Goal: Communication & Community: Answer question/provide support

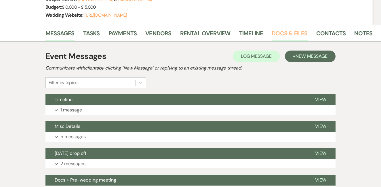
click at [284, 31] on link "Docs & Files" at bounding box center [290, 35] width 36 height 13
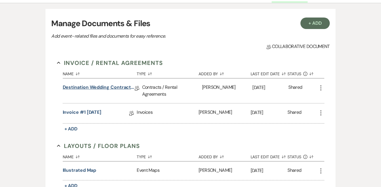
scroll to position [139, 0]
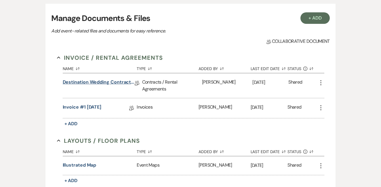
click at [116, 83] on link "Destination Wedding Contract (1-night)" at bounding box center [99, 83] width 72 height 9
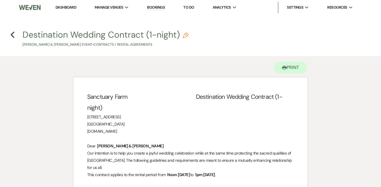
click at [69, 7] on link "Dashboard" at bounding box center [66, 7] width 21 height 5
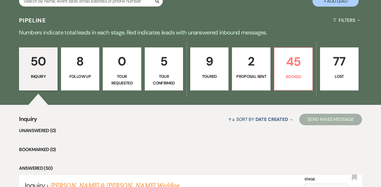
scroll to position [124, 0]
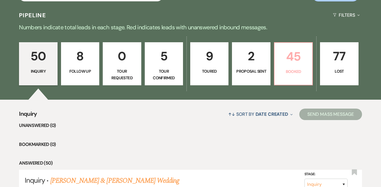
click at [282, 63] on p "45" at bounding box center [293, 56] width 31 height 19
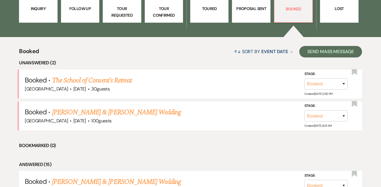
scroll to position [188, 0]
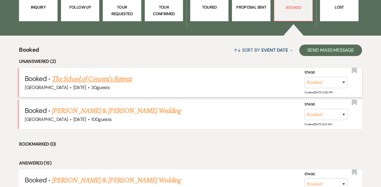
click at [116, 78] on link "The School of Consent's Retreat" at bounding box center [92, 79] width 80 height 10
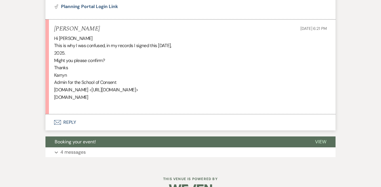
scroll to position [307, 0]
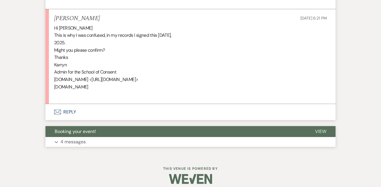
click at [88, 132] on button "Booking your event!" at bounding box center [175, 131] width 260 height 11
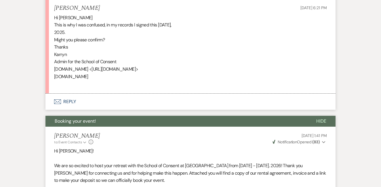
scroll to position [337, 0]
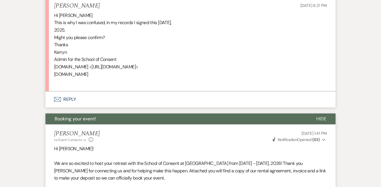
click at [73, 96] on button "Envelope Reply" at bounding box center [190, 100] width 290 height 16
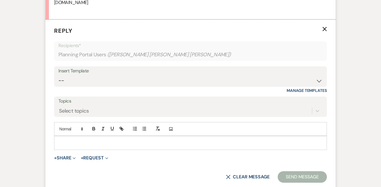
scroll to position [410, 0]
click at [75, 139] on p at bounding box center [191, 142] width 264 height 6
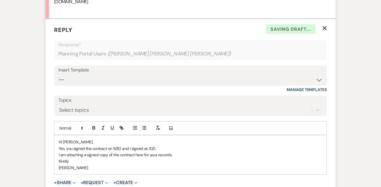
click at [74, 158] on p "Kindly" at bounding box center [191, 161] width 264 height 6
click at [64, 181] on button "+ Share Expand" at bounding box center [65, 183] width 22 height 5
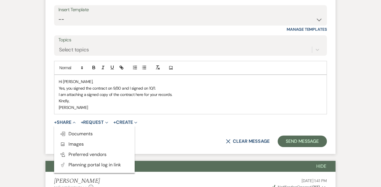
scroll to position [490, 0]
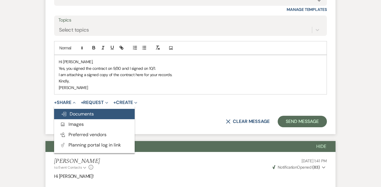
click at [73, 111] on span "Doc Upload Documents" at bounding box center [77, 114] width 33 height 6
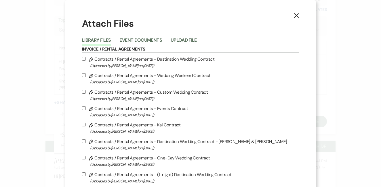
click at [158, 42] on button "Event Documents" at bounding box center [140, 42] width 42 height 8
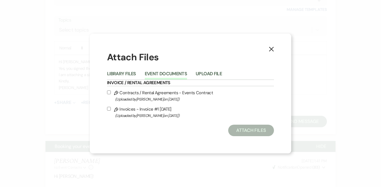
click at [107, 92] on input "Pencil Contracts / Rental Agreements - Events Contract (Uploaded by [PERSON_NAM…" at bounding box center [109, 93] width 4 height 4
checkbox input "true"
click at [242, 130] on button "Attach Files" at bounding box center [251, 131] width 46 height 12
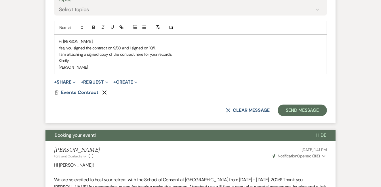
scroll to position [511, 0]
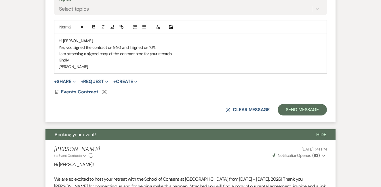
click at [152, 57] on p "Kindly," at bounding box center [191, 60] width 264 height 6
click at [148, 64] on p "[PERSON_NAME]" at bounding box center [191, 67] width 264 height 6
click at [297, 106] on button "Send Message" at bounding box center [302, 110] width 49 height 12
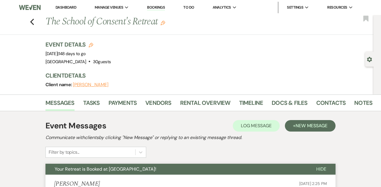
scroll to position [0, 0]
click at [64, 6] on link "Dashboard" at bounding box center [66, 7] width 21 height 5
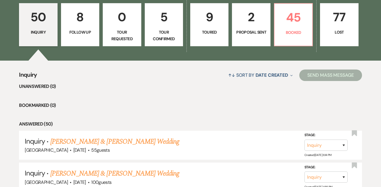
scroll to position [174, 0]
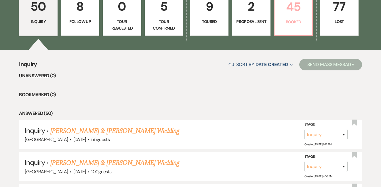
click at [303, 25] on p "Booked" at bounding box center [293, 22] width 31 height 6
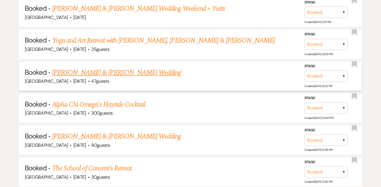
scroll to position [363, 0]
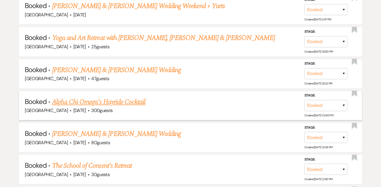
click at [137, 97] on link "Alpha Chi Omega's Hayride Cocktail" at bounding box center [98, 102] width 93 height 10
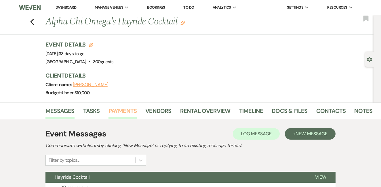
click at [125, 110] on link "Payments" at bounding box center [123, 112] width 28 height 13
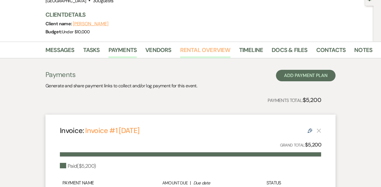
scroll to position [58, 0]
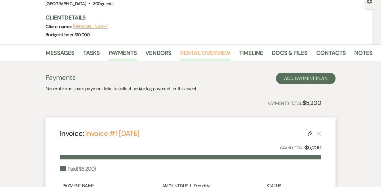
click at [216, 52] on link "Rental Overview" at bounding box center [205, 54] width 50 height 13
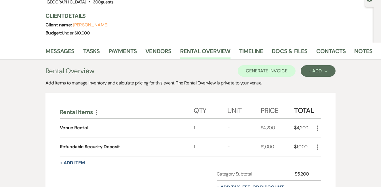
scroll to position [75, 0]
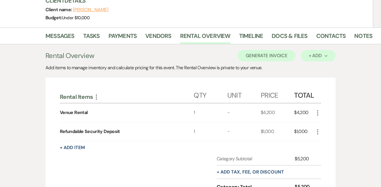
click at [312, 57] on div "+ Add Next" at bounding box center [318, 56] width 19 height 5
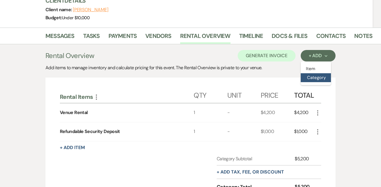
click at [308, 80] on button "Category" at bounding box center [316, 77] width 30 height 9
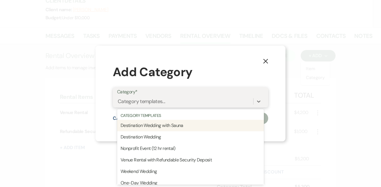
click at [154, 100] on div "Category templates..." at bounding box center [142, 102] width 48 height 8
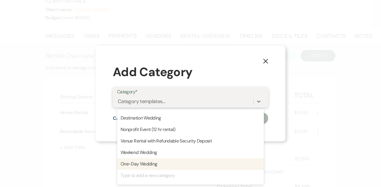
click at [144, 177] on div "Type to add a new category" at bounding box center [190, 176] width 147 height 12
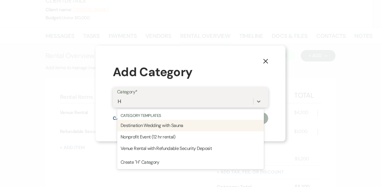
scroll to position [0, 0]
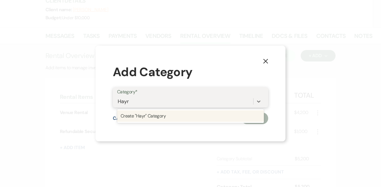
type input "Hayride"
click at [170, 115] on div "Create "Hayride" Category" at bounding box center [190, 117] width 147 height 12
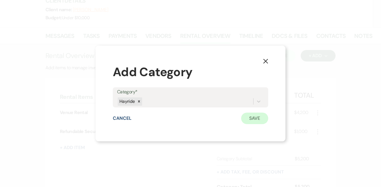
click at [260, 118] on button "Save" at bounding box center [254, 119] width 27 height 12
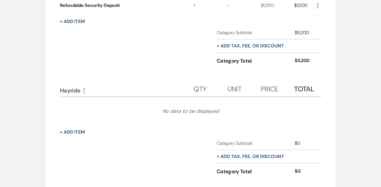
scroll to position [204, 0]
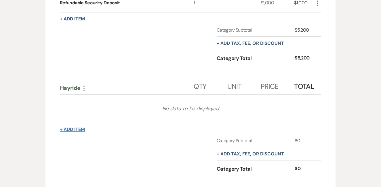
click at [71, 129] on button "+ Add Item" at bounding box center [72, 130] width 25 height 5
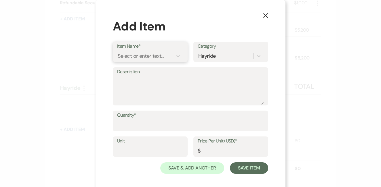
click at [154, 56] on div "Select or enter text..." at bounding box center [141, 56] width 46 height 8
type input "Hayride"
click at [158, 69] on div "+ Add "Hayride"" at bounding box center [150, 71] width 66 height 12
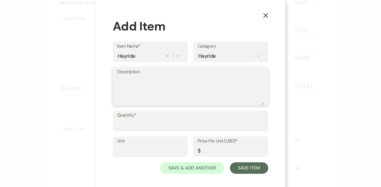
click at [158, 81] on textarea "Description" at bounding box center [190, 90] width 147 height 29
type textarea "Hayride from 4-7pm"
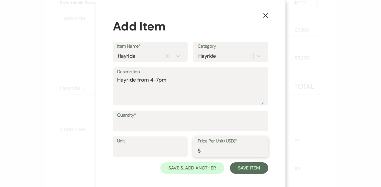
click at [208, 149] on input "Price Per Unit (USD)*" at bounding box center [231, 150] width 66 height 11
type input "500"
click at [235, 127] on input "Quantity*" at bounding box center [190, 125] width 147 height 11
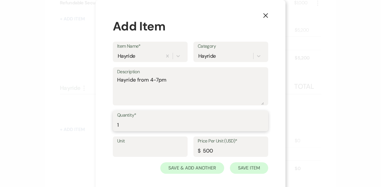
type input "1"
click at [249, 167] on button "Save Item" at bounding box center [249, 169] width 38 height 12
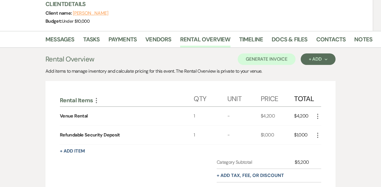
scroll to position [18, 0]
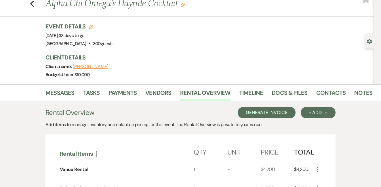
click at [263, 114] on button "Generate Invoice" at bounding box center [267, 113] width 58 height 12
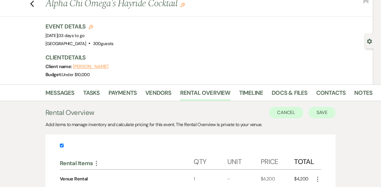
click at [318, 111] on button "Save" at bounding box center [322, 113] width 27 height 12
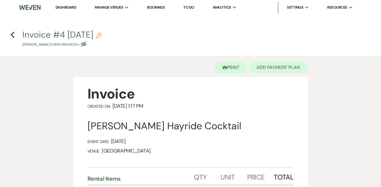
click at [267, 71] on button "Add Payment Plan" at bounding box center [278, 68] width 60 height 12
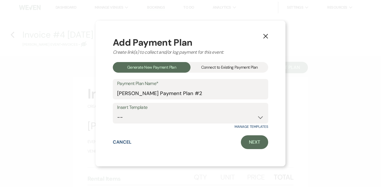
click at [214, 66] on div "Connect to Existing Payment Plan" at bounding box center [230, 67] width 78 height 11
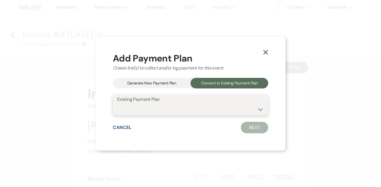
select select "18660"
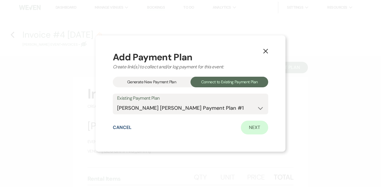
click at [257, 128] on link "Next" at bounding box center [254, 128] width 27 height 14
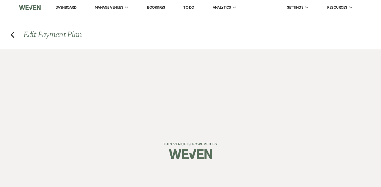
select select "29865"
select select "1"
select select "true"
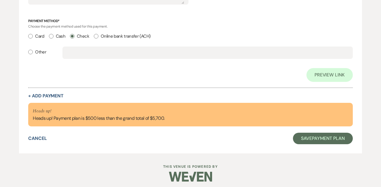
scroll to position [519, 0]
click at [50, 95] on button "+ Add Payment" at bounding box center [45, 96] width 35 height 5
select select "2"
select select "flat"
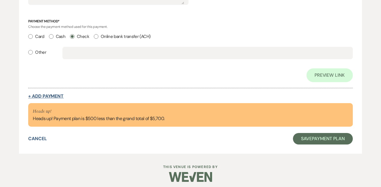
select select "true"
select select "client"
select select "weeks"
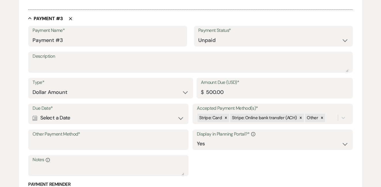
scroll to position [580, 0]
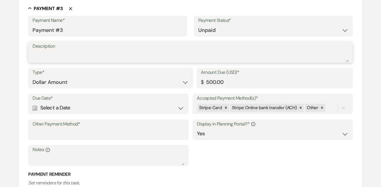
click at [94, 53] on textarea "Description" at bounding box center [191, 57] width 316 height 12
click at [223, 104] on div at bounding box center [226, 108] width 6 height 8
type textarea "Hayride"
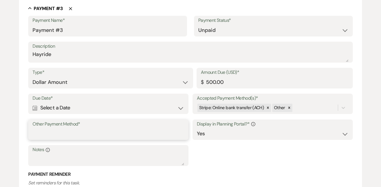
click at [138, 128] on input "Other Payment Method*" at bounding box center [109, 133] width 152 height 11
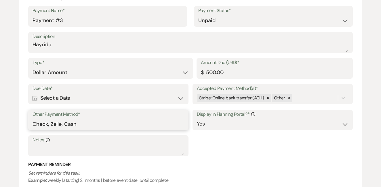
scroll to position [596, 0]
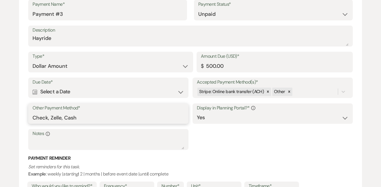
type input "Check, Zelle, Cash"
click at [106, 87] on div "Calendar Select a Date Expand" at bounding box center [109, 91] width 152 height 11
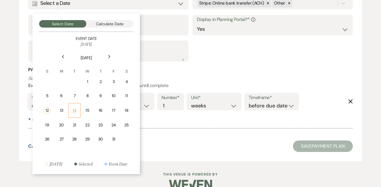
scroll to position [685, 0]
click at [115, 108] on div "17" at bounding box center [113, 111] width 5 height 6
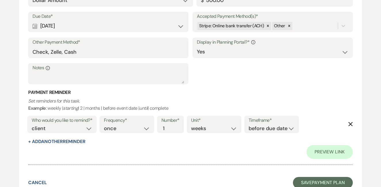
scroll to position [691, 0]
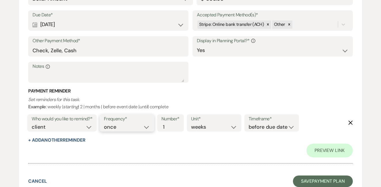
select select "daily"
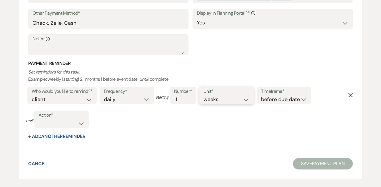
select select "days"
select select "afterDueDate"
select select "complete"
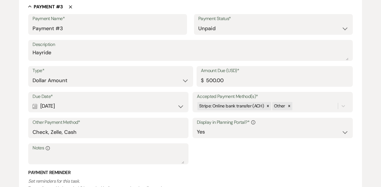
scroll to position [610, 0]
click at [111, 101] on div "Calendar [DATE] Expand" at bounding box center [109, 106] width 152 height 11
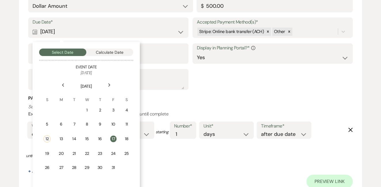
scroll to position [693, 0]
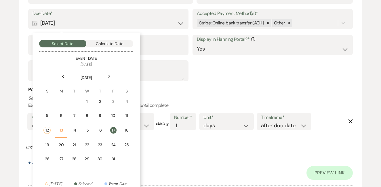
click at [62, 128] on div "13" at bounding box center [61, 131] width 5 height 6
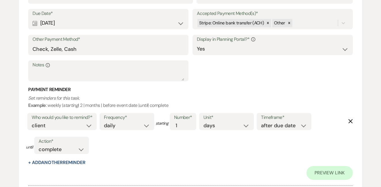
click at [178, 151] on div "Who would you like to remind?* client venue both Frequency* once daily weekly m…" at bounding box center [187, 136] width 322 height 48
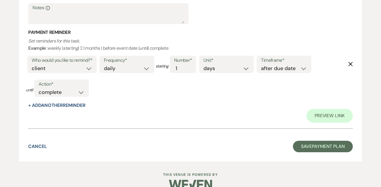
scroll to position [750, 0]
click at [328, 141] on button "Save Payment Plan" at bounding box center [323, 147] width 60 height 12
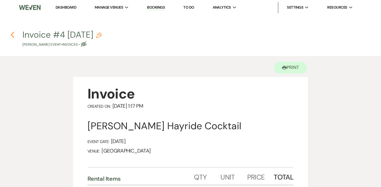
click at [14, 35] on icon "Previous" at bounding box center [12, 34] width 4 height 7
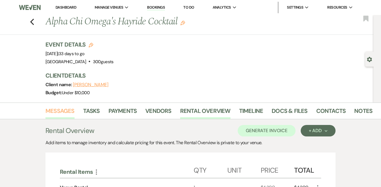
click at [65, 108] on link "Messages" at bounding box center [59, 112] width 29 height 13
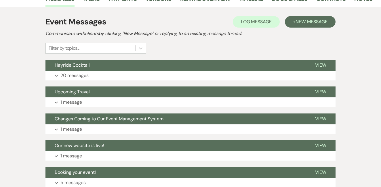
scroll to position [127, 0]
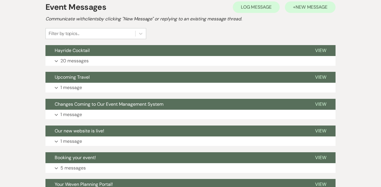
click at [308, 9] on span "New Message" at bounding box center [312, 7] width 32 height 6
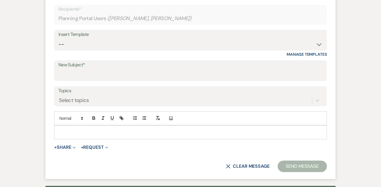
scroll to position [201, 0]
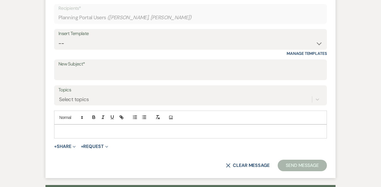
click at [76, 129] on p at bounding box center [191, 131] width 264 height 6
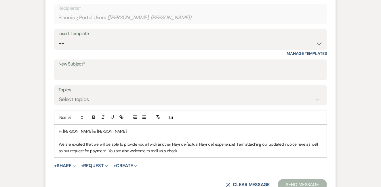
scroll to position [209, 0]
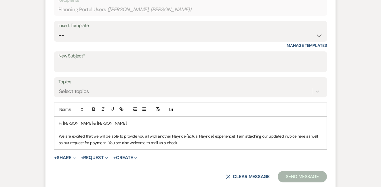
click at [100, 140] on p "We are excited that we will be able to provide you all with another Hayride (ac…" at bounding box center [191, 139] width 264 height 13
click at [199, 139] on p "We are excited that we will be able to provide you all with another Hayride (ac…" at bounding box center [191, 139] width 264 height 13
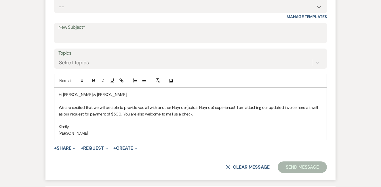
scroll to position [240, 0]
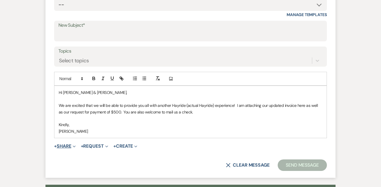
click at [73, 144] on span "Expand" at bounding box center [73, 146] width 4 height 6
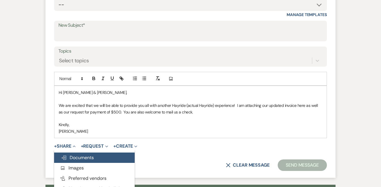
click at [80, 157] on span "Doc Upload Documents" at bounding box center [77, 158] width 33 height 6
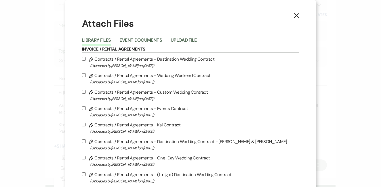
click at [162, 43] on button "Event Documents" at bounding box center [140, 42] width 42 height 8
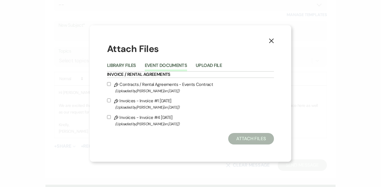
click at [109, 119] on input "Pencil Invoices - Invoice #4 [DATE] (Uploaded by [PERSON_NAME] on [DATE] )" at bounding box center [109, 117] width 4 height 4
checkbox input "true"
click at [251, 138] on button "Attach Files" at bounding box center [251, 139] width 46 height 12
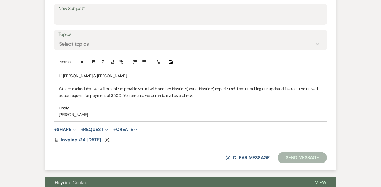
scroll to position [259, 0]
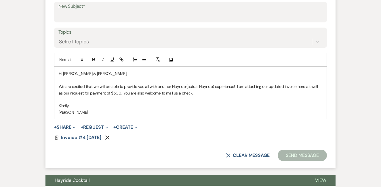
click at [66, 127] on button "+ Share Expand" at bounding box center [65, 127] width 22 height 5
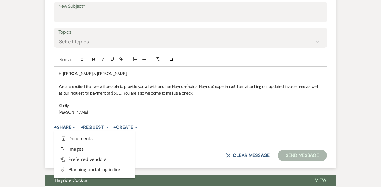
click at [96, 127] on button "+ Request Expand" at bounding box center [94, 127] width 27 height 5
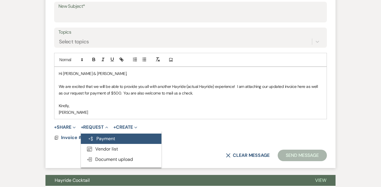
click at [100, 139] on button "Generate Payment Payment" at bounding box center [121, 139] width 81 height 10
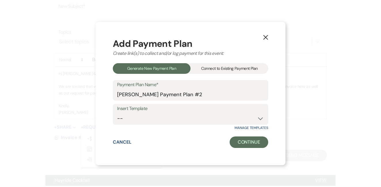
click at [212, 69] on div "Connect to Existing Payment Plan" at bounding box center [230, 68] width 78 height 11
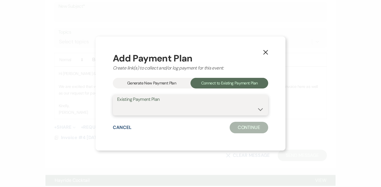
select select "18660"
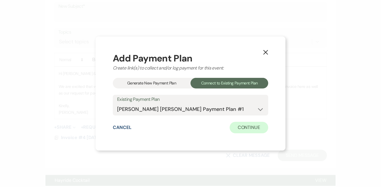
click at [244, 124] on button "Continue" at bounding box center [249, 128] width 39 height 12
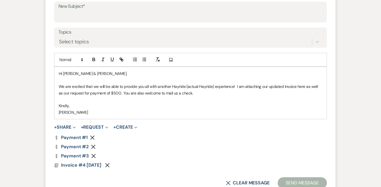
click at [92, 136] on icon "Remove" at bounding box center [92, 138] width 5 height 5
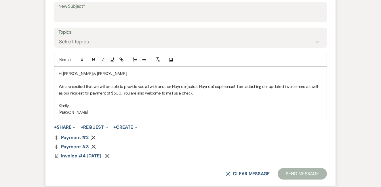
click at [92, 136] on icon "Remove" at bounding box center [93, 138] width 5 height 5
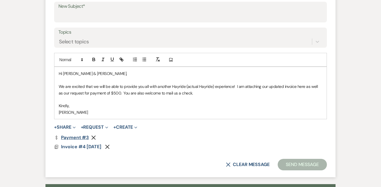
click at [79, 136] on link "Dollar Payment Payment #3" at bounding box center [71, 138] width 35 height 5
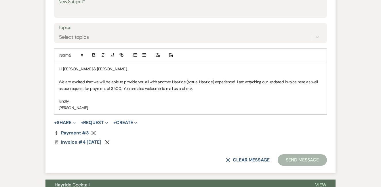
click at [205, 105] on p "[PERSON_NAME]" at bounding box center [191, 108] width 264 height 6
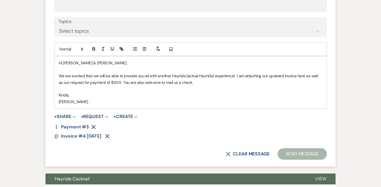
scroll to position [270, 0]
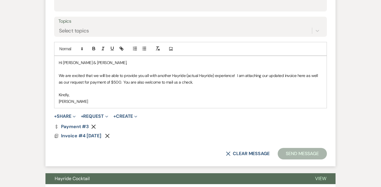
click at [186, 74] on p "We are excited that we will be able to provide you all with another Hayride (ac…" at bounding box center [191, 79] width 264 height 13
click at [214, 83] on p "We are excited that we will be able to provide you all with another [PERSON_NAM…" at bounding box center [191, 79] width 264 height 13
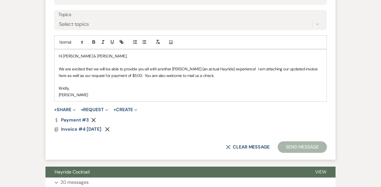
click at [217, 87] on p "Kindly," at bounding box center [191, 88] width 264 height 6
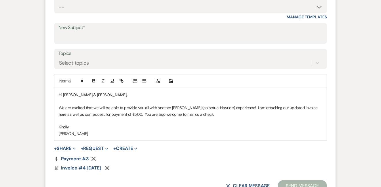
scroll to position [223, 0]
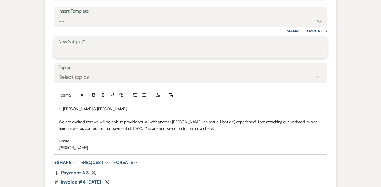
click at [211, 56] on input "New Subject*" at bounding box center [190, 51] width 264 height 11
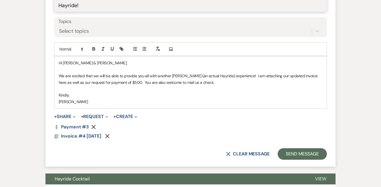
scroll to position [280, 0]
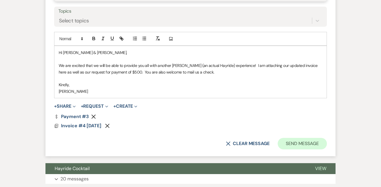
type input "Hayride!"
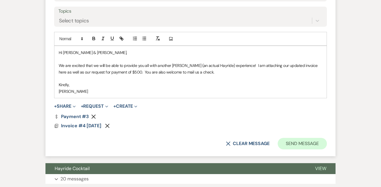
click at [309, 143] on button "Send Message" at bounding box center [302, 144] width 49 height 12
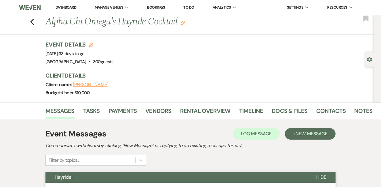
scroll to position [0, 0]
click at [70, 8] on link "Dashboard" at bounding box center [66, 7] width 21 height 5
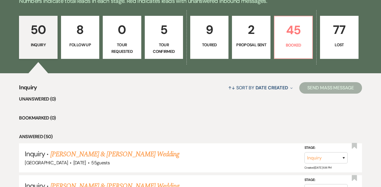
scroll to position [167, 0]
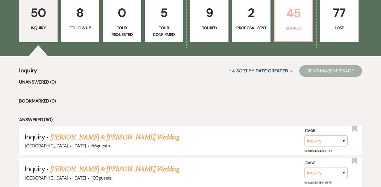
click at [294, 17] on p "45" at bounding box center [293, 12] width 31 height 19
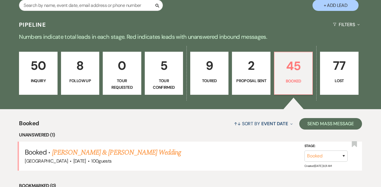
scroll to position [116, 0]
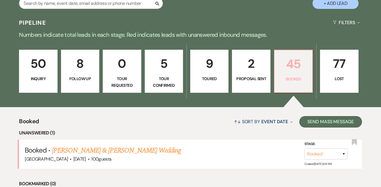
click at [284, 69] on p "45" at bounding box center [293, 63] width 31 height 19
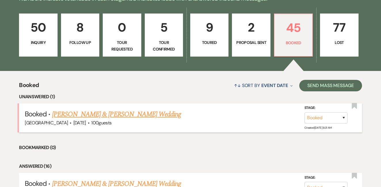
scroll to position [161, 0]
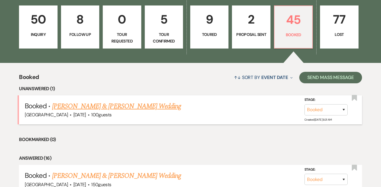
click at [144, 107] on link "[PERSON_NAME] & [PERSON_NAME] Wedding" at bounding box center [116, 106] width 129 height 10
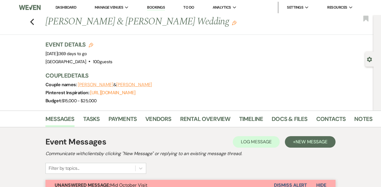
click at [69, 5] on link "Dashboard" at bounding box center [66, 7] width 21 height 5
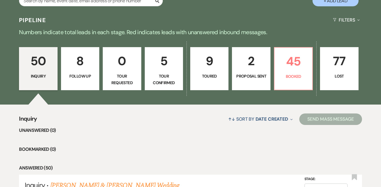
click at [208, 70] on p "9" at bounding box center [209, 61] width 31 height 19
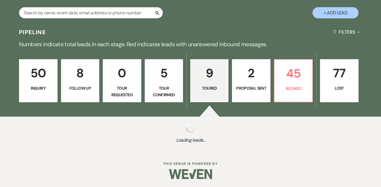
select select "5"
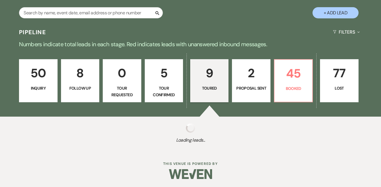
select select "5"
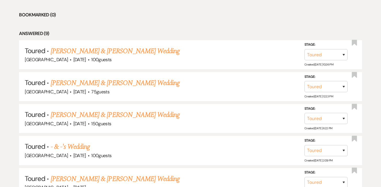
scroll to position [254, 0]
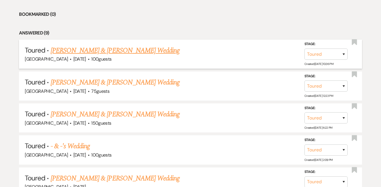
click at [158, 47] on link "[PERSON_NAME] & [PERSON_NAME] Wedding" at bounding box center [115, 50] width 129 height 10
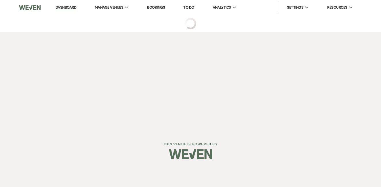
select select "5"
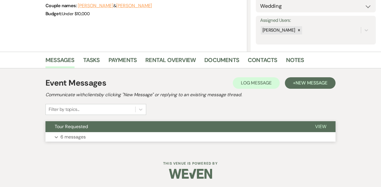
click at [92, 132] on button "Tour Requested" at bounding box center [175, 126] width 260 height 11
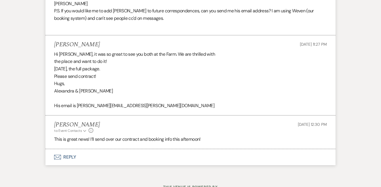
scroll to position [730, 0]
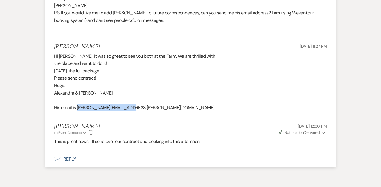
drag, startPoint x: 129, startPoint y: 97, endPoint x: 77, endPoint y: 98, distance: 52.4
click at [77, 98] on div "Hi [PERSON_NAME], it was so great to see you both at the Farm. We are thrilled …" at bounding box center [190, 82] width 273 height 59
copy div "[PERSON_NAME][EMAIL_ADDRESS][PERSON_NAME][DOMAIN_NAME]"
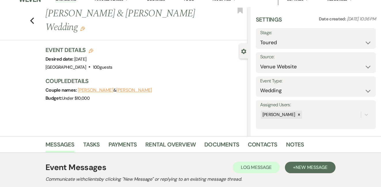
scroll to position [9, 0]
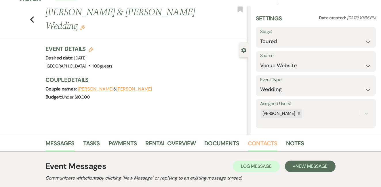
click at [252, 145] on link "Contacts" at bounding box center [263, 145] width 30 height 13
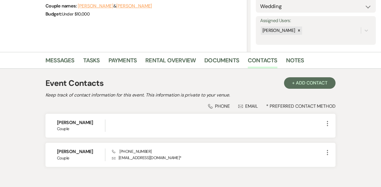
scroll to position [95, 0]
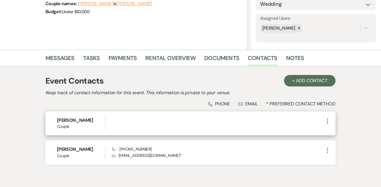
click at [329, 124] on icon "More" at bounding box center [327, 121] width 7 height 7
click at [334, 133] on use "button" at bounding box center [333, 132] width 4 height 4
select select "1"
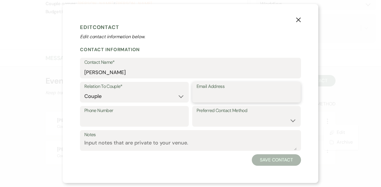
paste input "[PERSON_NAME][EMAIL_ADDRESS][PERSON_NAME][DOMAIN_NAME]"
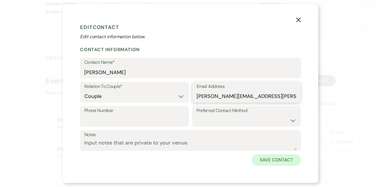
type input "[PERSON_NAME][EMAIL_ADDRESS][PERSON_NAME][DOMAIN_NAME]"
click at [271, 159] on button "Save Contact" at bounding box center [276, 161] width 49 height 12
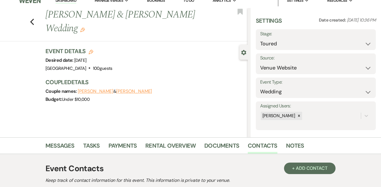
scroll to position [14, 0]
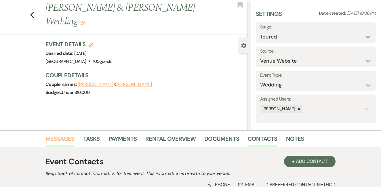
click at [56, 140] on link "Messages" at bounding box center [59, 140] width 29 height 13
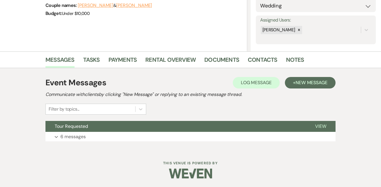
scroll to position [93, 0]
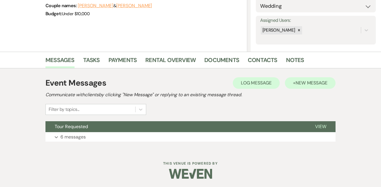
click at [310, 83] on span "New Message" at bounding box center [312, 83] width 32 height 6
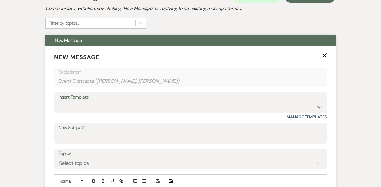
scroll to position [180, 0]
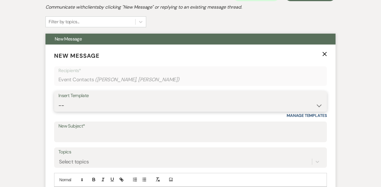
select select "4636"
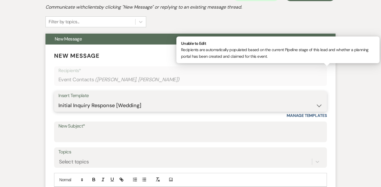
type input "Greetings from [GEOGRAPHIC_DATA]!"
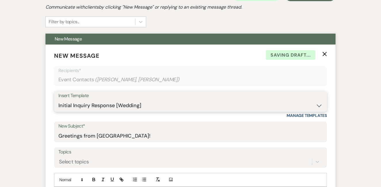
select select "4635"
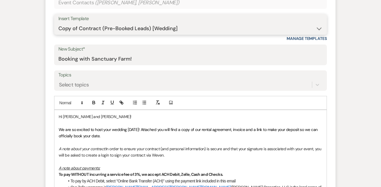
scroll to position [258, 0]
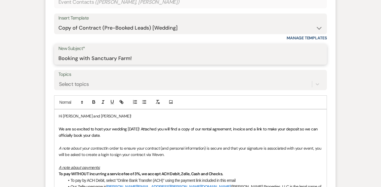
drag, startPoint x: 59, startPoint y: 56, endPoint x: 91, endPoint y: 60, distance: 31.8
click at [91, 60] on input "Booking with Sanctuary Farm!" at bounding box center [190, 58] width 264 height 11
drag, startPoint x: 69, startPoint y: 57, endPoint x: 37, endPoint y: 54, distance: 32.1
click at [37, 56] on div "Event Messages Log Log Message + New Message Communicate with clients by clicki…" at bounding box center [190, 165] width 328 height 524
type input "Booking your Destination Wedding at [GEOGRAPHIC_DATA]!"
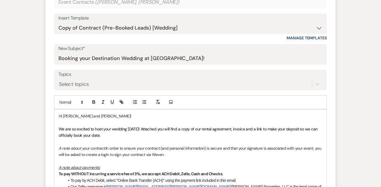
click at [90, 123] on p at bounding box center [191, 122] width 264 height 6
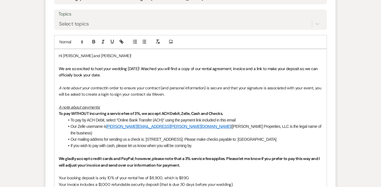
scroll to position [321, 0]
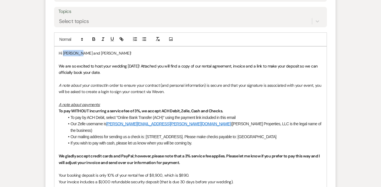
drag, startPoint x: 79, startPoint y: 52, endPoint x: 64, endPoint y: 51, distance: 15.6
click at [64, 51] on p "Hi [PERSON_NAME] and [PERSON_NAME]!" at bounding box center [191, 53] width 264 height 6
click at [79, 52] on p "Hi [PERSON_NAME]!" at bounding box center [191, 53] width 264 height 6
click at [145, 83] on span "In order to ensure your contract (and personal information) is secure and that …" at bounding box center [191, 89] width 264 height 12
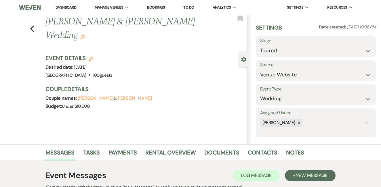
scroll to position [0, 0]
click at [92, 57] on icon "Edit" at bounding box center [91, 59] width 5 height 5
select select "827"
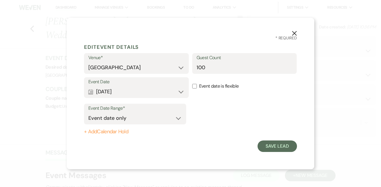
click at [164, 92] on button "Calendar [DATE] Expand" at bounding box center [136, 92] width 96 height 12
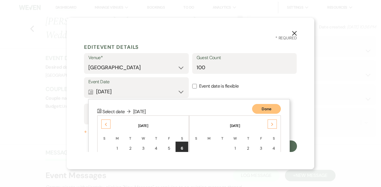
scroll to position [74, 0]
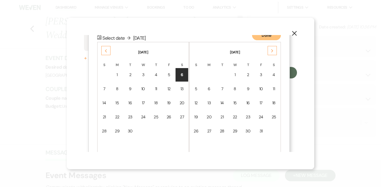
click at [107, 48] on div "Previous" at bounding box center [105, 50] width 9 height 9
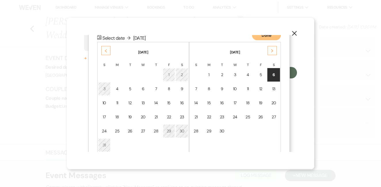
click at [169, 102] on div "15" at bounding box center [169, 103] width 5 height 6
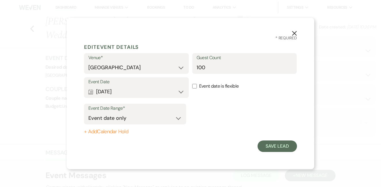
click at [172, 86] on button "Calendar [DATE] Expand" at bounding box center [136, 92] width 96 height 12
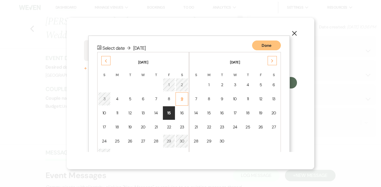
scroll to position [74, 0]
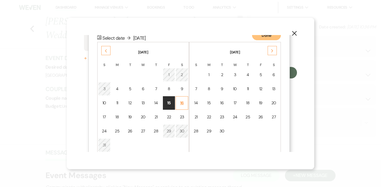
click at [183, 101] on div "16" at bounding box center [181, 103] width 5 height 6
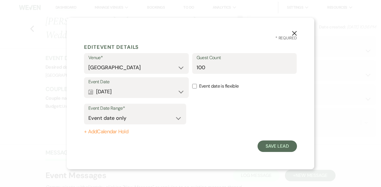
scroll to position [0, 0]
select select "eventDateAnd"
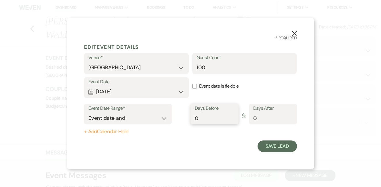
type input "1"
click at [231, 117] on input "1" at bounding box center [214, 118] width 39 height 11
type input "1"
click at [289, 116] on input "1" at bounding box center [272, 118] width 39 height 11
click at [273, 148] on button "Save Lead" at bounding box center [277, 147] width 39 height 12
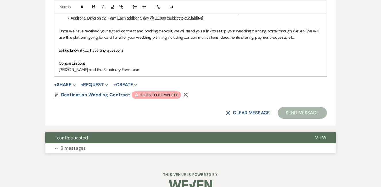
click at [107, 144] on button "Expand 6 messages" at bounding box center [190, 149] width 290 height 10
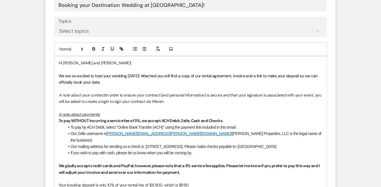
scroll to position [318, 0]
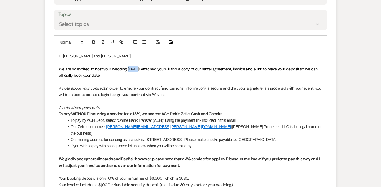
drag, startPoint x: 137, startPoint y: 67, endPoint x: 128, endPoint y: 67, distance: 9.8
click at [128, 67] on span "We are so excited to host your wedding [DATE]! Attached you will find a copy of…" at bounding box center [189, 72] width 260 height 12
click at [134, 66] on span "We are so excited to host your wedding on [DATE]! Attached you will find a copy…" at bounding box center [188, 72] width 258 height 12
click at [189, 94] on p "A note about your contract: In order to ensure your contract (and personal info…" at bounding box center [191, 91] width 264 height 13
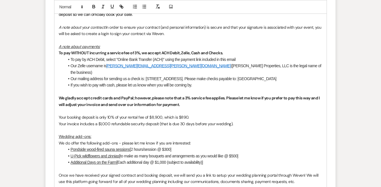
scroll to position [380, 0]
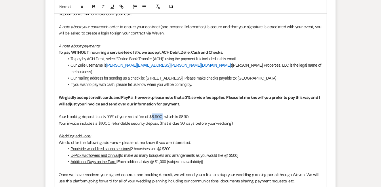
drag, startPoint x: 161, startPoint y: 107, endPoint x: 151, endPoint y: 107, distance: 10.4
click at [151, 114] on span "Your booking deposit is only 10% of your rental fee of $8,900, which is $890." at bounding box center [124, 116] width 130 height 5
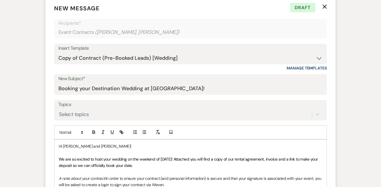
scroll to position [217, 0]
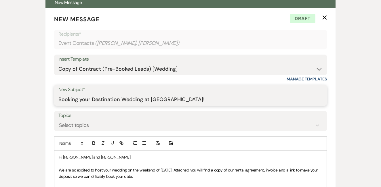
drag, startPoint x: 193, startPoint y: 98, endPoint x: 29, endPoint y: 96, distance: 164.1
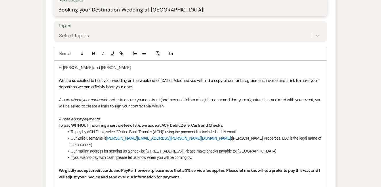
scroll to position [310, 0]
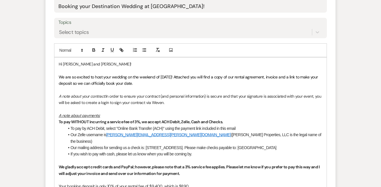
click at [184, 76] on span "We are so excited to host your wedding on the weekend of [DATE]! Attached you w…" at bounding box center [189, 81] width 260 height 12
click at [275, 76] on span "We are so excited to host your wedding on the weekend of [DATE]! Attached you w…" at bounding box center [189, 81] width 260 height 12
drag, startPoint x: 315, startPoint y: 77, endPoint x: 275, endPoint y: 73, distance: 40.4
click at [275, 75] on span "We are so excited to host your wedding on the weekend of [DATE]! Attached you w…" at bounding box center [189, 81] width 260 height 12
click at [279, 88] on p at bounding box center [191, 90] width 264 height 6
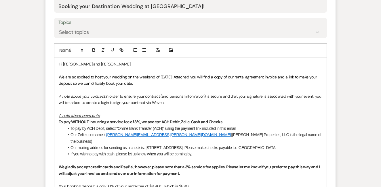
click at [275, 75] on span "We are so excited to host your wedding on the weekend of [DATE]! Attached you w…" at bounding box center [188, 81] width 259 height 12
click at [273, 87] on p at bounding box center [191, 90] width 264 height 6
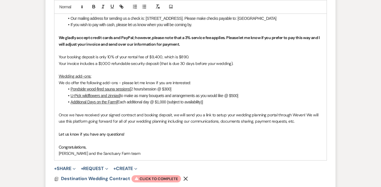
scroll to position [441, 0]
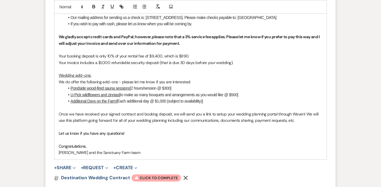
click at [187, 54] on span "Your booking deposit is only 10% of your rental fee of $9,400, which is $890." at bounding box center [124, 56] width 130 height 5
click at [237, 60] on p "Your invoice includes a $1,000 refundable security deposit (that is due 30 days…" at bounding box center [191, 63] width 264 height 6
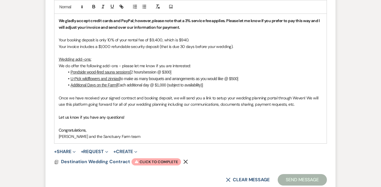
scroll to position [459, 0]
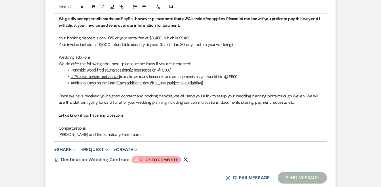
click at [187, 67] on li "Pondside wood-fired sauna sessions [2 hours/session @ $300]" at bounding box center [193, 70] width 258 height 6
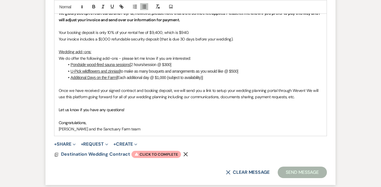
click at [249, 68] on li "U-Pick wildflowers and zinnias [to make as many bouquets and arrangements as yo…" at bounding box center [193, 71] width 258 height 6
click at [243, 75] on li "Additional Days on the Farm [Each additional day @ $1,000 (subject to availabil…" at bounding box center [193, 78] width 258 height 6
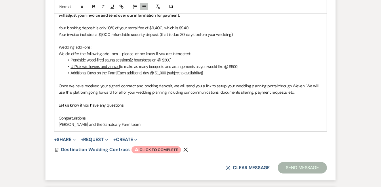
scroll to position [469, 0]
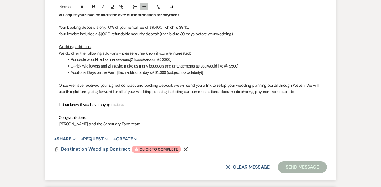
click at [163, 70] on span "[Each additional day @ $1,000 (subject to availability)]" at bounding box center [159, 72] width 87 height 5
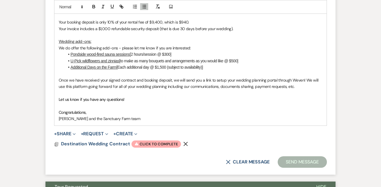
click at [213, 96] on p "Let us know if you have any questions!" at bounding box center [191, 99] width 264 height 6
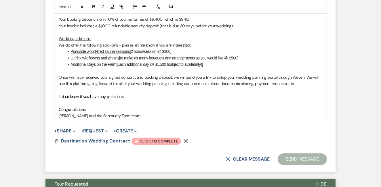
scroll to position [479, 0]
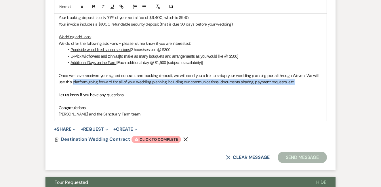
drag, startPoint x: 300, startPoint y: 72, endPoint x: 73, endPoint y: 72, distance: 227.1
click at [73, 73] on p "Once we have received your signed contract and booking deposit, we will send yo…" at bounding box center [191, 79] width 264 height 13
copy span "platform going forward for all of your wedding planning including our communica…"
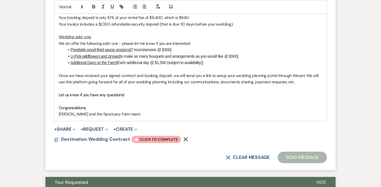
click at [311, 73] on span "Once we have received your signed contract and booking deposit, we will send yo…" at bounding box center [189, 79] width 261 height 12
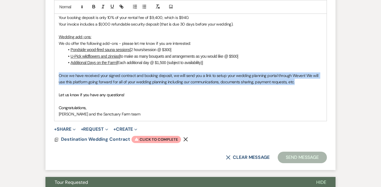
drag, startPoint x: 305, startPoint y: 71, endPoint x: 58, endPoint y: 67, distance: 246.7
click at [58, 67] on div "Hi [PERSON_NAME] and [PERSON_NAME]! We are so excited to host your wedding on t…" at bounding box center [190, 5] width 272 height 233
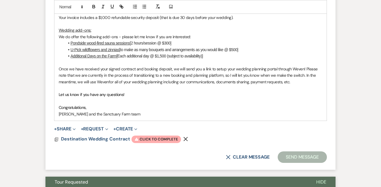
scroll to position [487, 0]
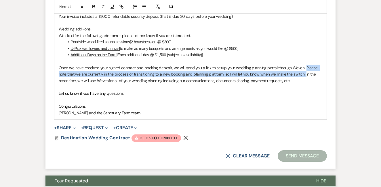
drag, startPoint x: 305, startPoint y: 64, endPoint x: 305, endPoint y: 58, distance: 6.9
click at [305, 65] on span "Once we have received your signed contract and booking deposit, we will send yo…" at bounding box center [189, 74] width 260 height 18
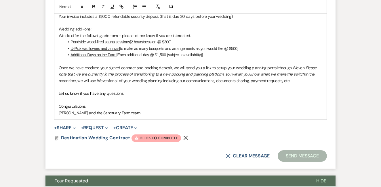
click at [236, 90] on p "Let us know if you have any questions!" at bounding box center [191, 93] width 264 height 6
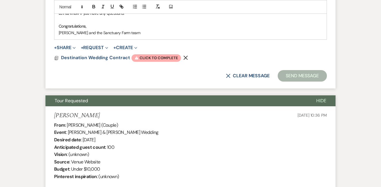
scroll to position [568, 0]
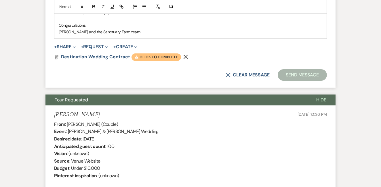
click at [155, 54] on span "Warning Click to complete" at bounding box center [157, 57] width 50 height 7
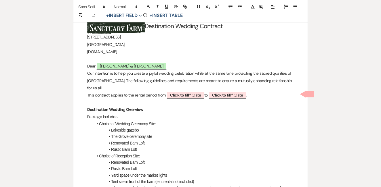
scroll to position [88, 0]
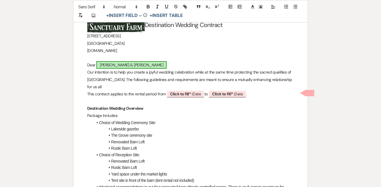
click at [126, 63] on span "[PERSON_NAME] & [PERSON_NAME]" at bounding box center [131, 64] width 70 height 7
select select "smartCustomField"
select select "owner"
select select "{{clientNames}}"
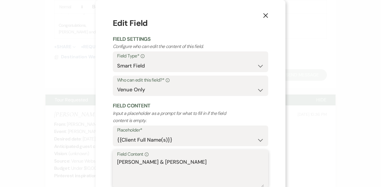
drag, startPoint x: 153, startPoint y: 161, endPoint x: 114, endPoint y: 161, distance: 39.4
click at [114, 161] on div "Field Content Info [PERSON_NAME] & [PERSON_NAME]" at bounding box center [190, 169] width 155 height 38
drag, startPoint x: 123, startPoint y: 160, endPoint x: 109, endPoint y: 160, distance: 13.8
click at [109, 160] on div "X Edit Field Field Settings Configure who can edit the content of this field. F…" at bounding box center [191, 111] width 190 height 223
click at [164, 159] on textarea "[PERSON_NAME]" at bounding box center [190, 173] width 147 height 29
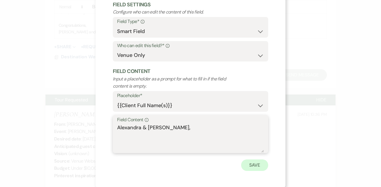
scroll to position [34, 0]
type textarea "Alexandra & [PERSON_NAME]"
click at [255, 161] on button "Save" at bounding box center [254, 166] width 27 height 12
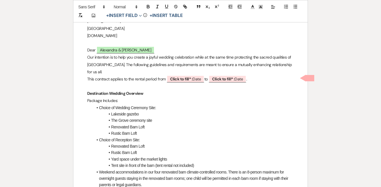
scroll to position [106, 0]
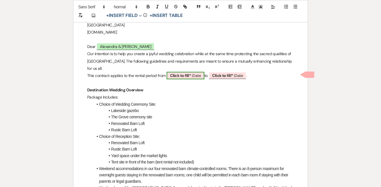
click at [186, 75] on b "Click to fill* :" at bounding box center [181, 75] width 22 height 5
select select "owner"
select select "Date"
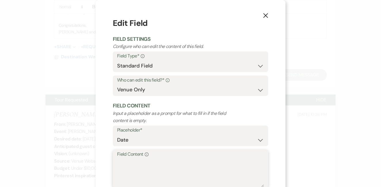
click at [150, 161] on textarea "Field Content Info" at bounding box center [190, 173] width 147 height 29
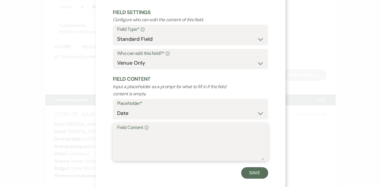
scroll to position [27, 0]
drag, startPoint x: 154, startPoint y: 133, endPoint x: 86, endPoint y: 133, distance: 67.6
click at [87, 133] on div "X Edit Field Field Settings Configure who can edit the content of this field. F…" at bounding box center [190, 93] width 381 height 187
type textarea "[DATE]"
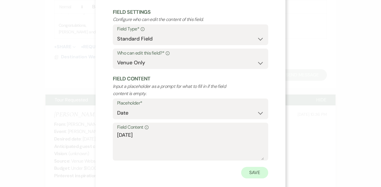
click at [261, 172] on button "Save" at bounding box center [254, 173] width 27 height 12
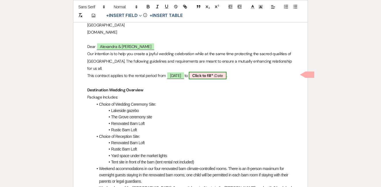
click at [220, 78] on span "Click to fill* : Date" at bounding box center [208, 75] width 38 height 7
select select "owner"
select select "Date"
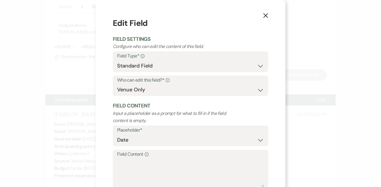
click at [174, 154] on label "Field Content Info" at bounding box center [190, 155] width 147 height 8
click at [174, 159] on textarea "Field Content Info" at bounding box center [190, 173] width 147 height 29
click at [162, 167] on textarea "Field Content Info" at bounding box center [190, 173] width 147 height 29
paste textarea "[DATE]"
click at [126, 161] on textarea "[DATE]" at bounding box center [190, 173] width 147 height 29
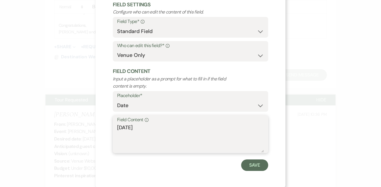
scroll to position [34, 0]
type textarea "[DATE]"
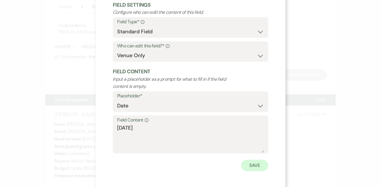
click at [257, 163] on button "Save" at bounding box center [254, 166] width 27 height 12
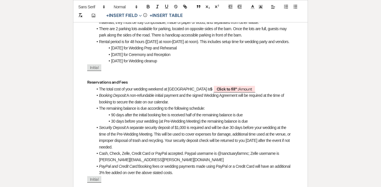
scroll to position [420, 0]
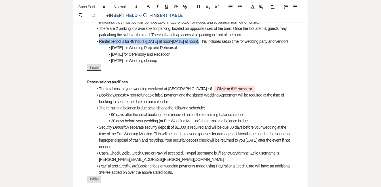
drag, startPoint x: 199, startPoint y: 36, endPoint x: 98, endPoint y: 37, distance: 100.8
click at [98, 38] on li "Rental period is for 48 hours ([DATE] at noon-[DATE] at noon). This includes se…" at bounding box center [193, 41] width 201 height 6
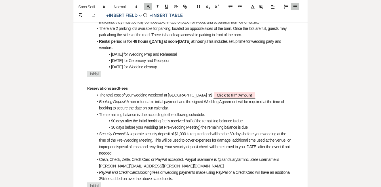
click at [161, 58] on li "[DATE] for Ceremony and Reception" at bounding box center [193, 61] width 201 height 6
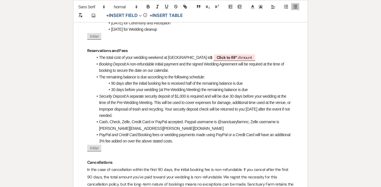
scroll to position [459, 0]
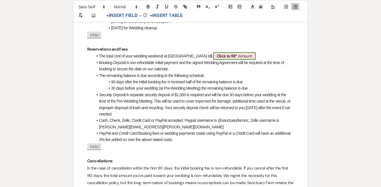
click at [220, 54] on b "Click to fill* :" at bounding box center [228, 56] width 22 height 5
select select "owner"
select select "Amount"
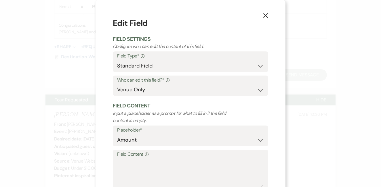
click at [173, 157] on label "Field Content Info" at bounding box center [190, 155] width 147 height 8
click at [173, 159] on textarea "Field Content Info" at bounding box center [190, 173] width 147 height 29
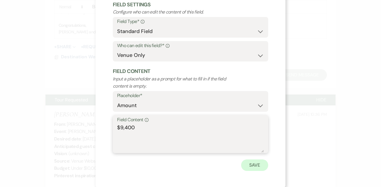
scroll to position [34, 0]
type textarea "$9,400"
click at [263, 165] on button "Save" at bounding box center [254, 166] width 27 height 12
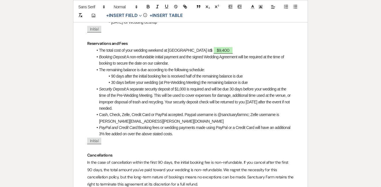
scroll to position [470, 0]
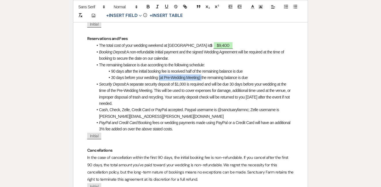
drag, startPoint x: 202, startPoint y: 71, endPoint x: 160, endPoint y: 71, distance: 42.6
click at [159, 75] on li "30 days before your wedding (at Pre-Wedding Meeting) the remaining balance is d…" at bounding box center [193, 78] width 201 height 6
click at [194, 93] on li "Security Deposit: A separate security deposit of $1,000 is required and will be…" at bounding box center [193, 94] width 201 height 26
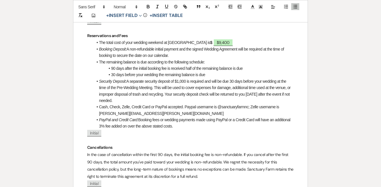
scroll to position [477, 0]
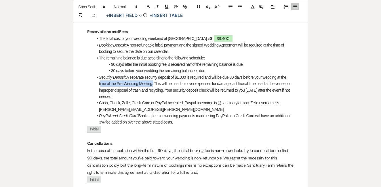
drag, startPoint x: 153, startPoint y: 76, endPoint x: 92, endPoint y: 78, distance: 60.5
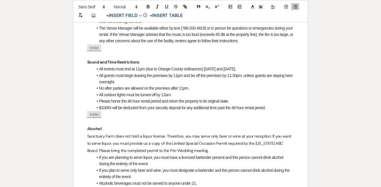
scroll to position [1157, 0]
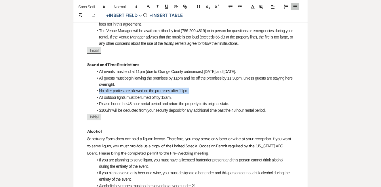
drag, startPoint x: 197, startPoint y: 76, endPoint x: 89, endPoint y: 78, distance: 108.0
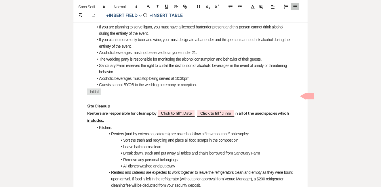
scroll to position [1288, 0]
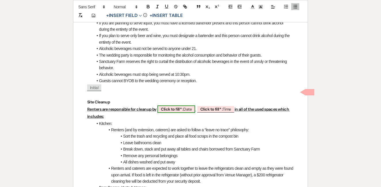
click at [169, 107] on b "Click to fill* :" at bounding box center [172, 109] width 22 height 5
select select "owner"
select select "Date"
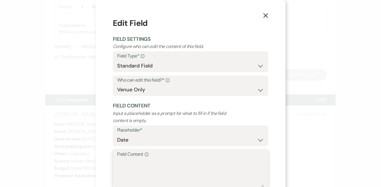
click at [159, 169] on textarea "Field Content Info" at bounding box center [190, 173] width 147 height 29
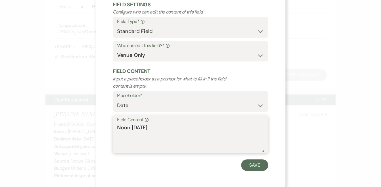
scroll to position [34, 0]
type textarea "Noon [DATE]"
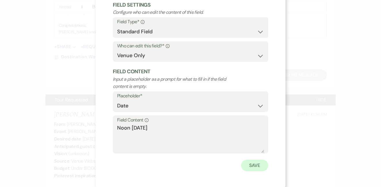
click at [261, 160] on button "Save" at bounding box center [254, 166] width 27 height 12
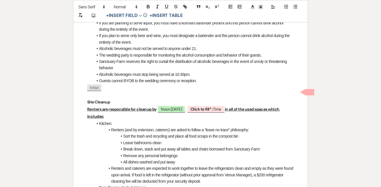
click at [241, 107] on u "in all of the used spaces which includes:" at bounding box center [183, 113] width 193 height 12
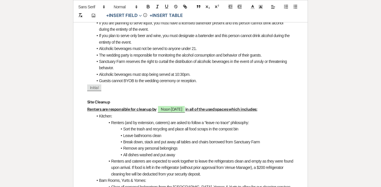
click at [242, 133] on li "Leave bathrooms clean" at bounding box center [193, 136] width 201 height 6
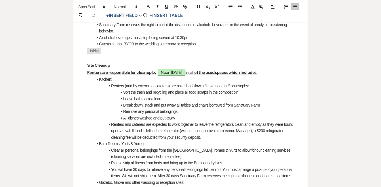
scroll to position [1339, 0]
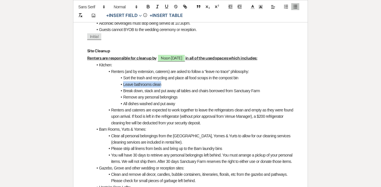
drag, startPoint x: 166, startPoint y: 67, endPoint x: 92, endPoint y: 68, distance: 74.6
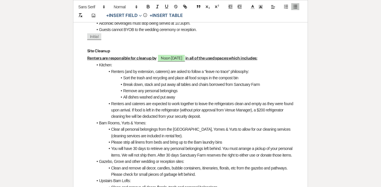
click at [127, 94] on li "All dishes washed and put away" at bounding box center [193, 97] width 201 height 6
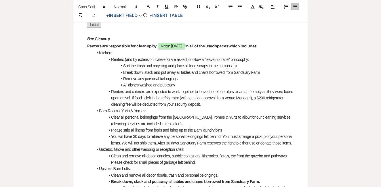
scroll to position [1350, 0]
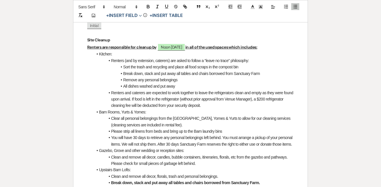
click at [182, 77] on li "Remove any personal belongings" at bounding box center [193, 80] width 201 height 6
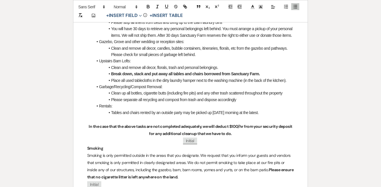
scroll to position [1459, 0]
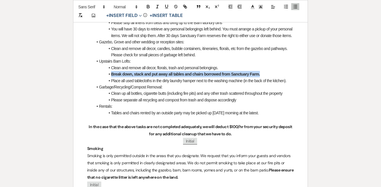
drag, startPoint x: 269, startPoint y: 61, endPoint x: 90, endPoint y: 63, distance: 178.2
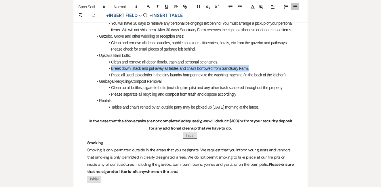
scroll to position [1465, 0]
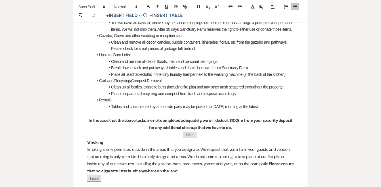
click at [245, 91] on li "Please separate all recycling and compost from trash and dispose accordingly" at bounding box center [193, 94] width 201 height 6
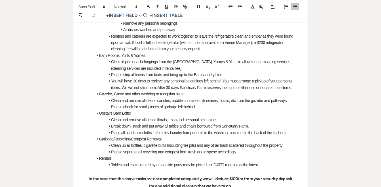
scroll to position [1408, 0]
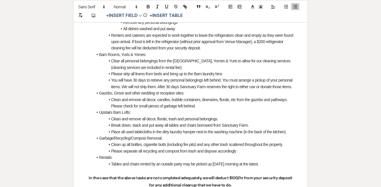
click at [210, 97] on li "Clean and remove all decor, candles, bubble containers, itineraries, florals, e…" at bounding box center [193, 103] width 201 height 13
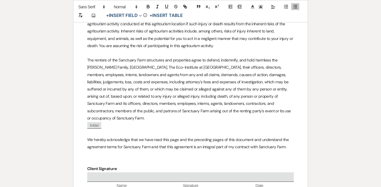
scroll to position [1933, 0]
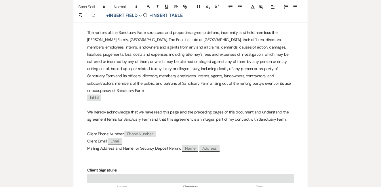
scroll to position [2003, 0]
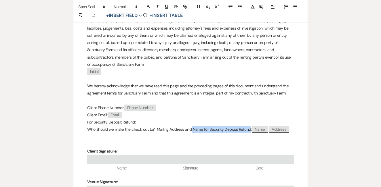
drag, startPoint x: 250, startPoint y: 104, endPoint x: 190, endPoint y: 104, distance: 60.4
click at [190, 126] on p "Who should we make the check out to? Mailing Address and Name for Security Depo…" at bounding box center [190, 129] width 207 height 7
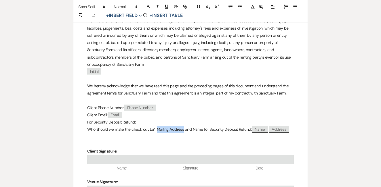
drag, startPoint x: 157, startPoint y: 103, endPoint x: 184, endPoint y: 104, distance: 26.5
click at [184, 126] on p "Who should we make the check out to? Mailing Address and Name for Security Depo…" at bounding box center [190, 129] width 207 height 7
drag, startPoint x: 181, startPoint y: 103, endPoint x: 161, endPoint y: 103, distance: 20.7
click at [161, 126] on p "Who should we make the check out to? and Name for Security Deposit Refund: ﻿ Na…" at bounding box center [190, 129] width 207 height 7
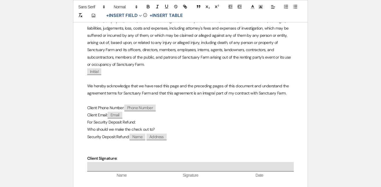
click at [147, 134] on p "Security Deposit Refund: ﻿ Name ﻿ ﻿ Address ﻿" at bounding box center [190, 137] width 207 height 7
click at [171, 126] on p "Who should we make the check out to?" at bounding box center [190, 129] width 207 height 7
click at [132, 16] on button "+ Insert Field Expand" at bounding box center [124, 15] width 40 height 7
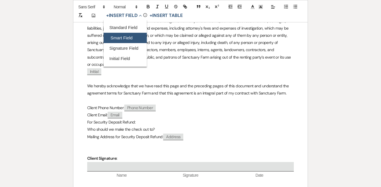
click at [126, 39] on button "Smart Field" at bounding box center [125, 38] width 43 height 10
select select "smartCustomField"
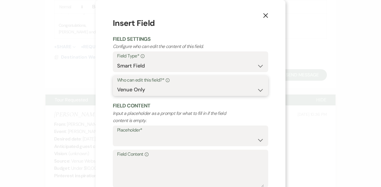
select select "client"
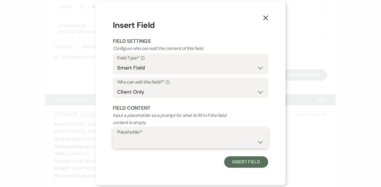
select select "{{clientNames}}"
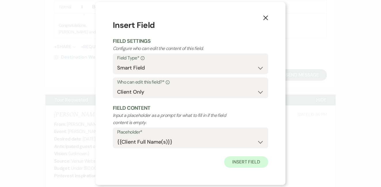
click at [246, 159] on button "Insert Field" at bounding box center [246, 163] width 44 height 12
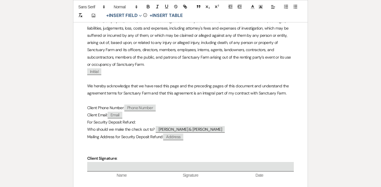
click at [225, 126] on p "Who should we make the check out to? ﻿ [PERSON_NAME] & [PERSON_NAME] ﻿" at bounding box center [190, 129] width 207 height 7
click at [127, 11] on div "Add Photo + Insert Field Expand Standard Field Smart Field Signature Field Init…" at bounding box center [190, 11] width 235 height 22
click at [127, 15] on button "+ Insert Field Expand" at bounding box center [124, 15] width 40 height 7
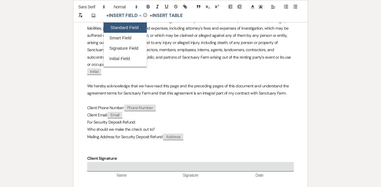
click at [125, 28] on button "Standard Field" at bounding box center [125, 27] width 43 height 10
select select "owner"
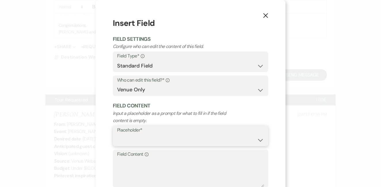
select select "Name"
select select "client"
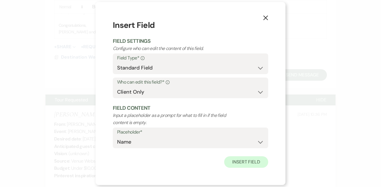
click at [236, 161] on button "Insert Field" at bounding box center [246, 163] width 44 height 12
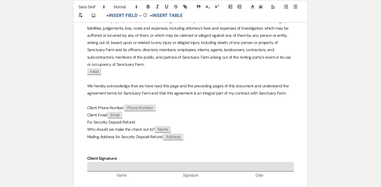
click at [199, 126] on p "Who should we make the check out to? ﻿ Name ﻿" at bounding box center [190, 129] width 207 height 7
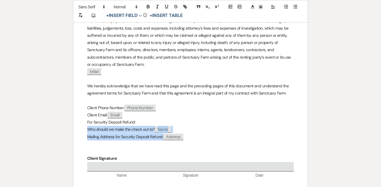
drag, startPoint x: 191, startPoint y: 112, endPoint x: 75, endPoint y: 105, distance: 116.5
click at [295, 6] on icon "button" at bounding box center [295, 6] width 5 height 5
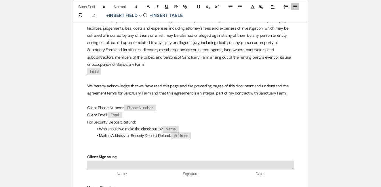
click at [213, 126] on li "Who should we make the check out to? ﻿ Name ﻿" at bounding box center [193, 129] width 201 height 6
click at [92, 119] on p "For Security Deposit Refund:" at bounding box center [190, 122] width 207 height 7
click at [106, 133] on li "Mailing Address for Security Deposit Refund: ﻿ Address ﻿" at bounding box center [193, 136] width 201 height 6
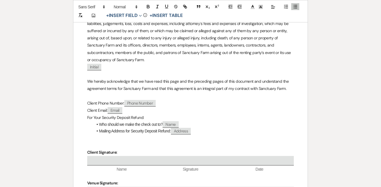
scroll to position [2015, 0]
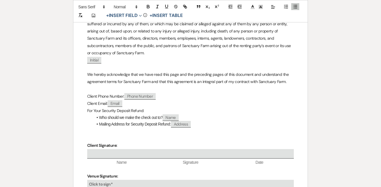
click at [105, 128] on p at bounding box center [190, 131] width 207 height 7
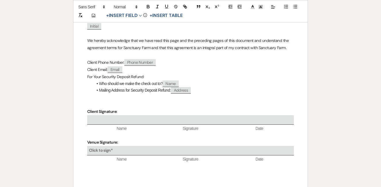
scroll to position [2048, 0]
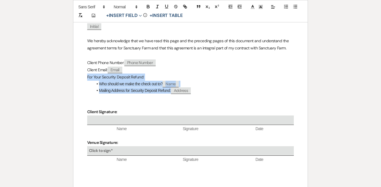
drag, startPoint x: 208, startPoint y: 65, endPoint x: 65, endPoint y: 53, distance: 143.3
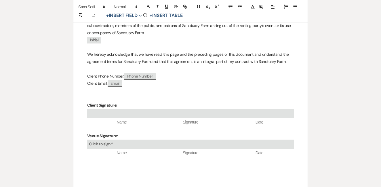
scroll to position [2028, 0]
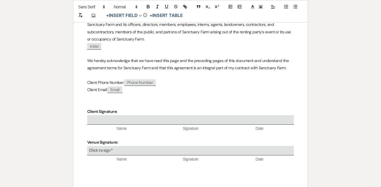
click at [99, 101] on p at bounding box center [190, 104] width 207 height 7
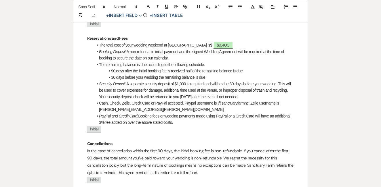
scroll to position [473, 0]
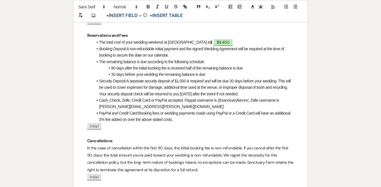
click at [274, 88] on li "Security Deposit: A separate security deposit of $1,000 is required and will be…" at bounding box center [193, 87] width 201 height 19
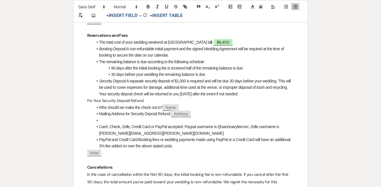
click at [294, 6] on icon "button" at bounding box center [295, 6] width 5 height 5
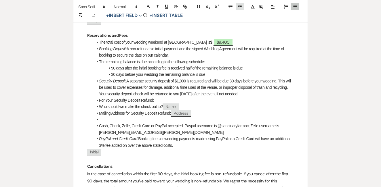
click at [241, 6] on icon "button" at bounding box center [239, 6] width 5 height 5
click at [100, 104] on li "Who should we make the check out to? ﻿ Name ﻿" at bounding box center [193, 107] width 201 height 6
click at [99, 110] on li "Mailing Address for Security Deposit Refund: ﻿ Address ﻿" at bounding box center [193, 113] width 201 height 6
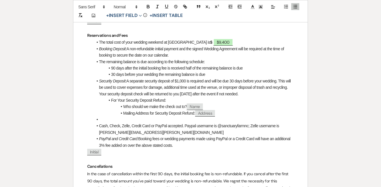
click at [102, 117] on li at bounding box center [193, 120] width 201 height 6
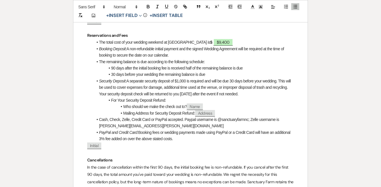
click at [138, 130] on li "PayPal and Credit Card: Booking fees or wedding payments made using PayPal or a…" at bounding box center [193, 136] width 201 height 13
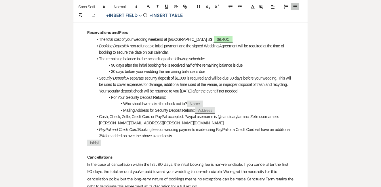
click at [111, 94] on li "For Your Security Deposit Refund:" at bounding box center [193, 97] width 201 height 6
click at [123, 101] on li "Who should we make the check out to? ﻿ Name ﻿" at bounding box center [193, 104] width 201 height 6
click at [231, 5] on line "button" at bounding box center [230, 5] width 3 height 0
click at [123, 107] on li "Mailing Address for Security Deposit Refund: ﻿ Address ﻿" at bounding box center [193, 110] width 201 height 6
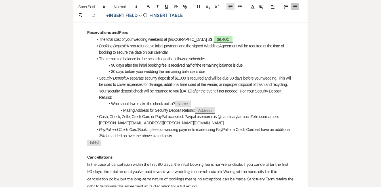
click at [230, 8] on line "button" at bounding box center [230, 8] width 3 height 0
click at [221, 131] on li "PayPal and Credit Card: Booking fees or wedding payments made using PayPal or a…" at bounding box center [193, 133] width 201 height 13
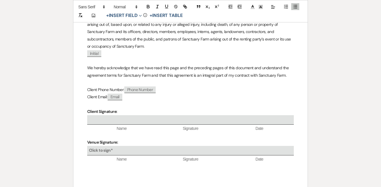
scroll to position [2040, 0]
drag, startPoint x: 134, startPoint y: 73, endPoint x: 81, endPoint y: 62, distance: 53.2
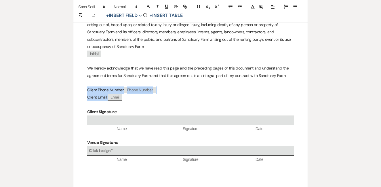
copy div "Client Phone Number: ﻿ Phone Number ﻿ Client Email:"
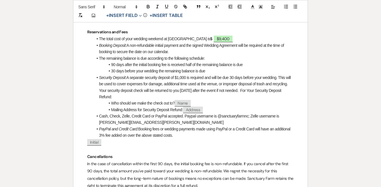
scroll to position [481, 0]
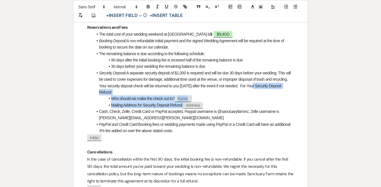
drag, startPoint x: 212, startPoint y: 100, endPoint x: 268, endPoint y: 80, distance: 59.3
click at [268, 80] on ul "The total cost of your wedding weekend at [GEOGRAPHIC_DATA] is $ $9,400 Booking…" at bounding box center [193, 82] width 201 height 103
copy ul "For Your Security Deposit Refund: Who should we make the check out to? ﻿ Name ﻿…"
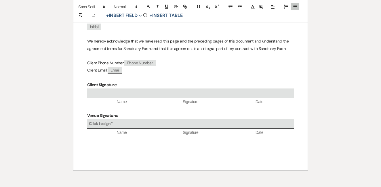
scroll to position [2040, 0]
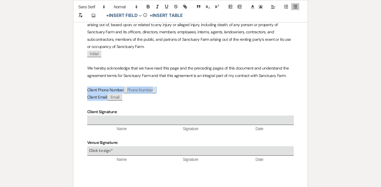
drag, startPoint x: 138, startPoint y: 74, endPoint x: 79, endPoint y: 62, distance: 59.9
copy div "Client Phone Number: ﻿ Phone Number ﻿ Client Email:"
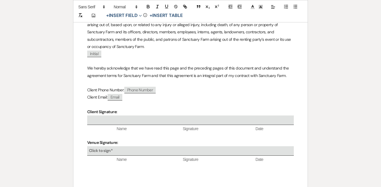
click at [177, 79] on p at bounding box center [190, 82] width 207 height 7
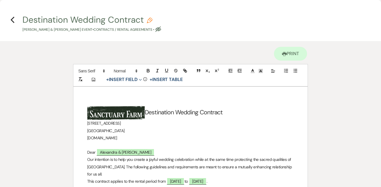
scroll to position [0, 0]
click at [14, 19] on icon "Previous" at bounding box center [12, 19] width 4 height 7
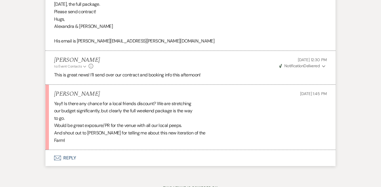
scroll to position [1245, 0]
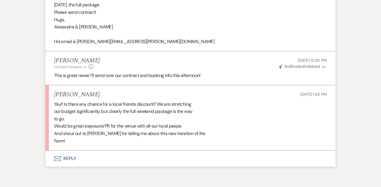
click at [76, 151] on button "Envelope Reply" at bounding box center [190, 159] width 290 height 16
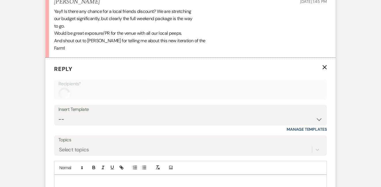
scroll to position [1361, 0]
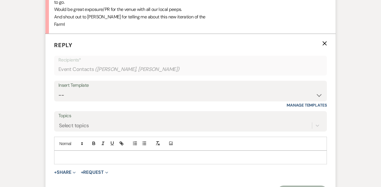
click at [76, 155] on p at bounding box center [191, 158] width 264 height 6
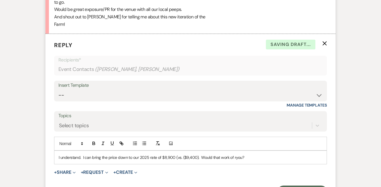
click at [235, 155] on p "I understand. I can bring the price down to our 2025 rate of $8,900 (vs. ($9,40…" at bounding box center [191, 158] width 264 height 6
click at [82, 155] on p "I understand. I can bring the price down to our 2025 rate of $8,900 (vs. ($9,40…" at bounding box center [191, 158] width 264 height 6
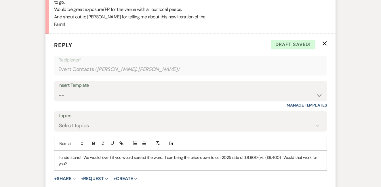
click at [76, 155] on p "I understand! We would love it if you would spread the word. I can bring the pr…" at bounding box center [191, 161] width 264 height 13
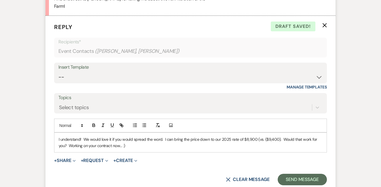
scroll to position [1380, 0]
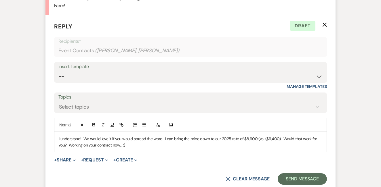
click at [263, 136] on p "I understand! We would love it if you would spread the word. I can bring the pr…" at bounding box center [191, 142] width 264 height 13
click at [272, 136] on p "I understand! We would love it if you would spread the word. I can bring the pr…" at bounding box center [191, 142] width 264 height 13
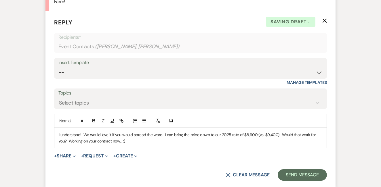
click at [255, 132] on p "I understand! We would love it if you would spread the word. I can bring the pr…" at bounding box center [191, 138] width 264 height 13
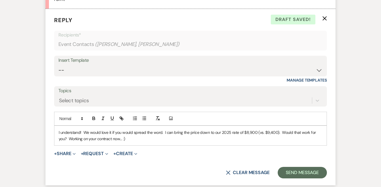
scroll to position [1388, 0]
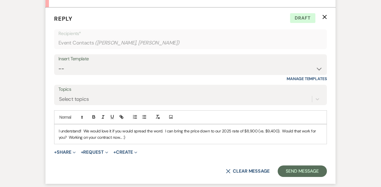
click at [275, 128] on p "I understand! We would love it if you would spread the word. I can bring the pr…" at bounding box center [191, 134] width 264 height 13
click at [274, 128] on p "I understand! We would love it if you would spread the word. I can bring the pr…" at bounding box center [191, 134] width 264 height 13
click at [275, 128] on p "I understand! We would love it if you would spread the word. I can bring the pr…" at bounding box center [191, 134] width 264 height 13
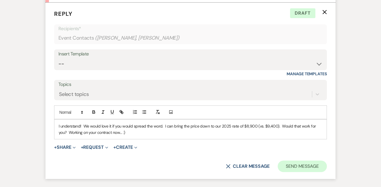
click at [305, 161] on button "Send Message" at bounding box center [302, 167] width 49 height 12
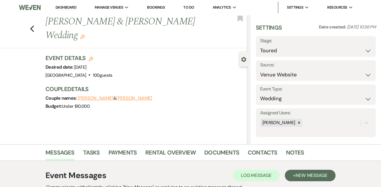
scroll to position [0, 0]
click at [61, 6] on link "Dashboard" at bounding box center [66, 7] width 21 height 5
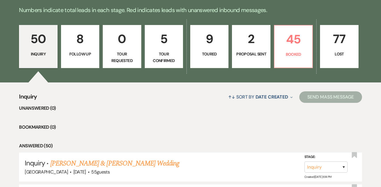
scroll to position [142, 0]
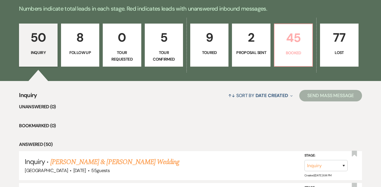
click at [288, 55] on p "Booked" at bounding box center [293, 53] width 31 height 6
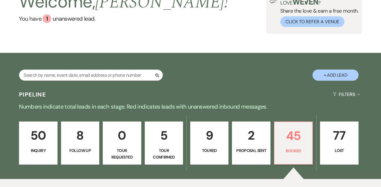
scroll to position [28, 0]
